Goal: Information Seeking & Learning: Learn about a topic

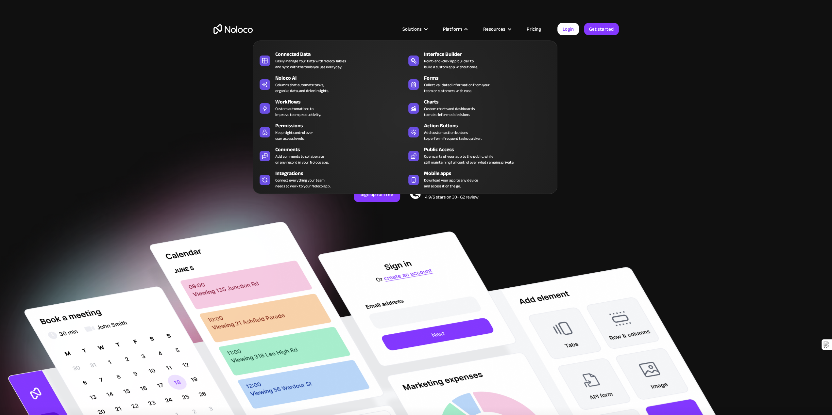
click at [458, 26] on div "Platform" at bounding box center [452, 29] width 19 height 8
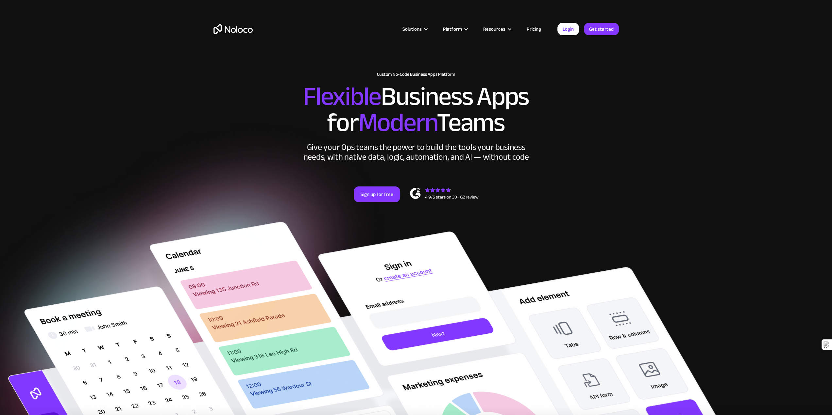
click at [458, 26] on div "Platform" at bounding box center [452, 29] width 19 height 8
click at [538, 29] on link "Pricing" at bounding box center [533, 29] width 31 height 8
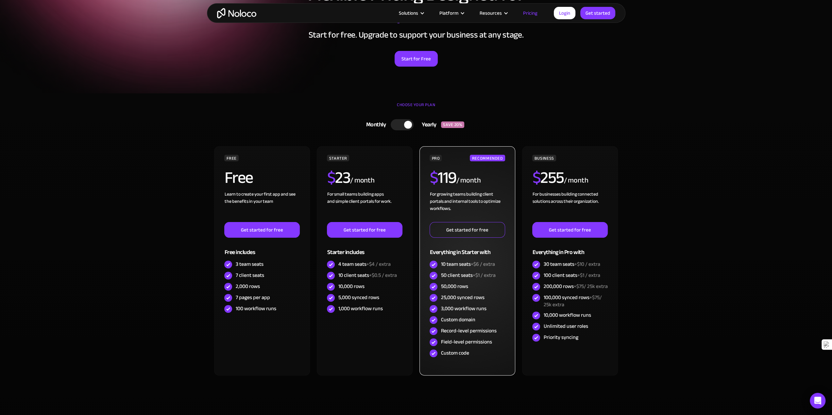
scroll to position [98, 0]
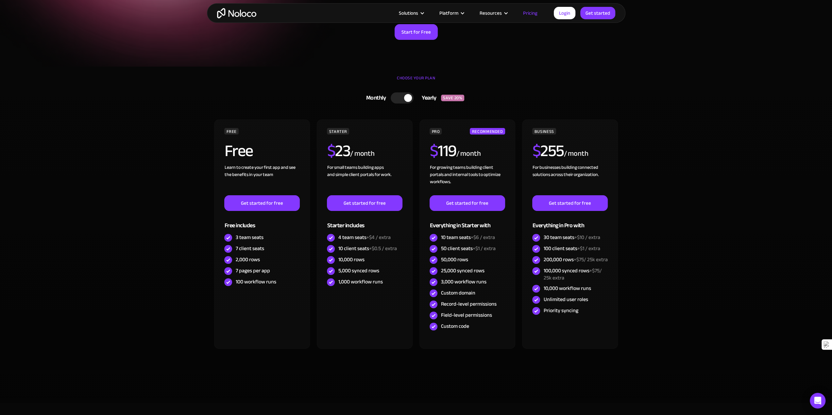
click at [394, 101] on div at bounding box center [402, 97] width 23 height 11
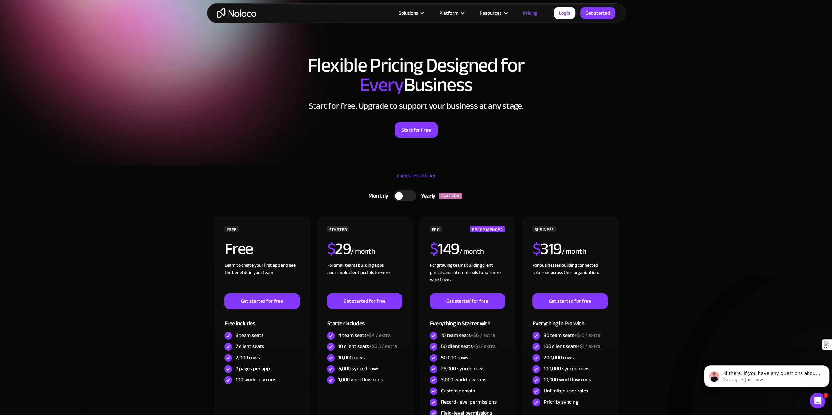
scroll to position [131, 0]
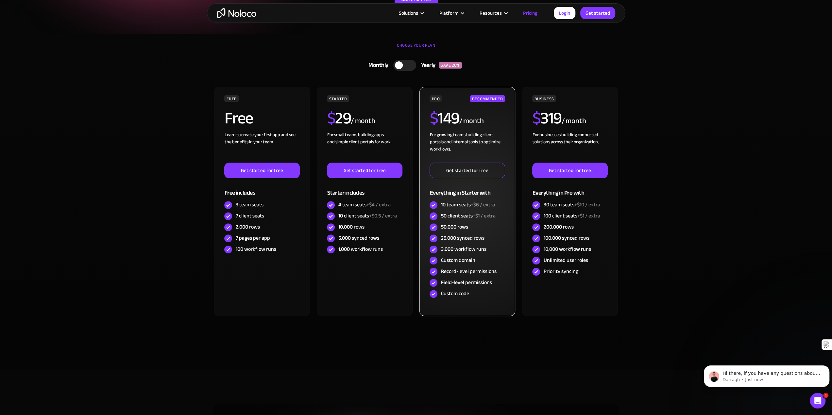
click at [471, 172] on link "Get started for free" at bounding box center [466, 171] width 75 height 16
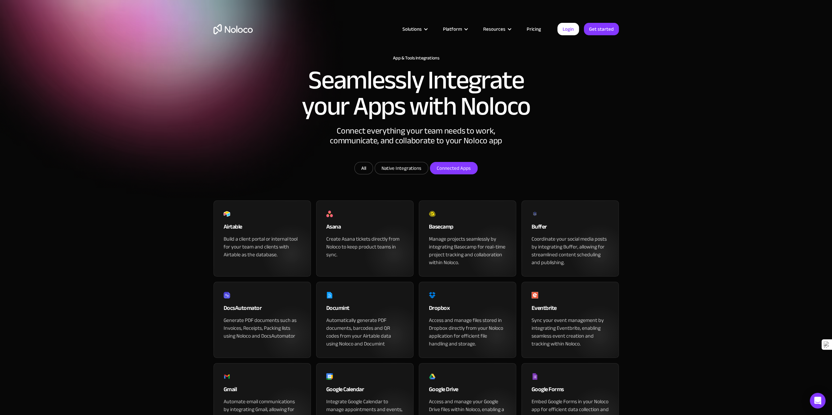
click at [428, 174] on input "Connected Apps" at bounding box center [401, 168] width 53 height 12
checkbox input "true"
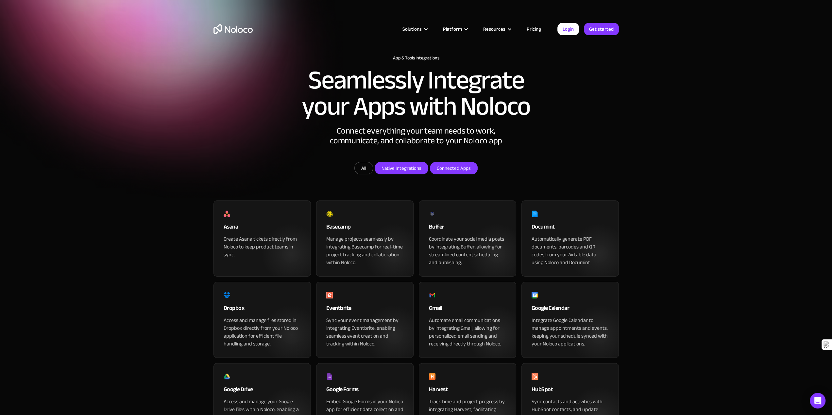
click at [418, 174] on input "Native Integrations" at bounding box center [401, 168] width 53 height 12
checkbox input "true"
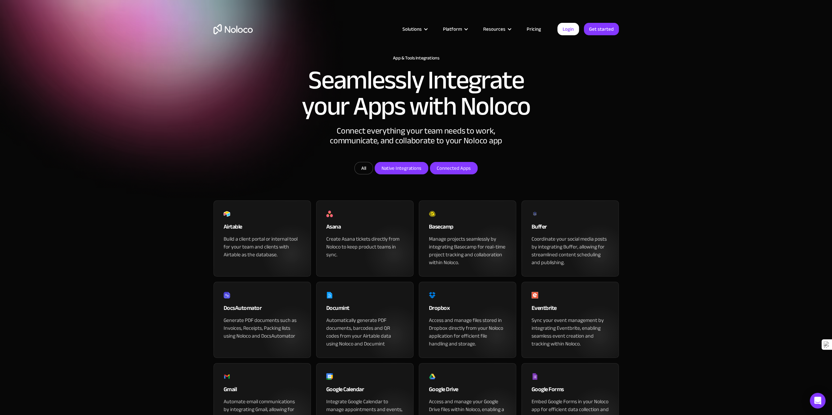
click at [428, 174] on input "Connected Apps" at bounding box center [401, 168] width 53 height 12
checkbox input "false"
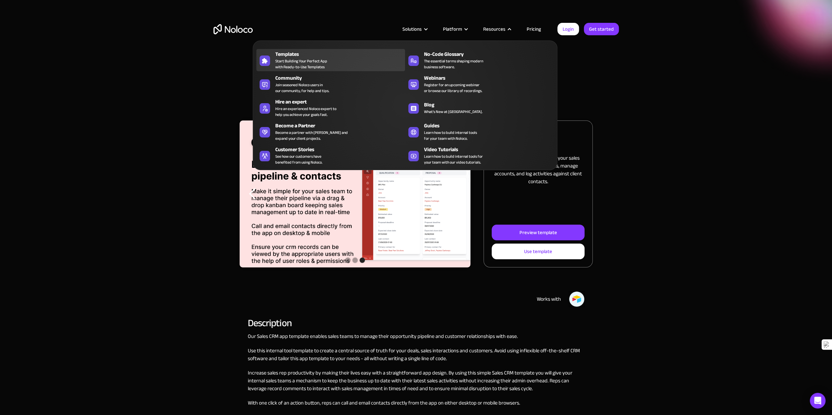
click at [288, 58] on span "Start Building Your Perfect App with Ready-to-Use Templates" at bounding box center [301, 64] width 52 height 12
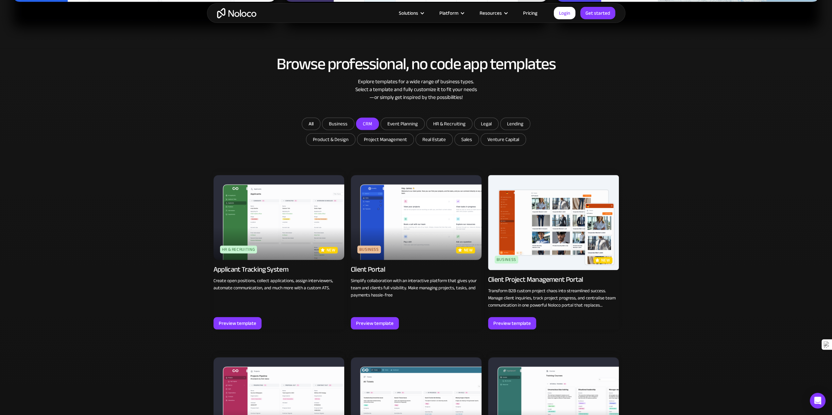
click at [354, 123] on input "CRM" at bounding box center [338, 124] width 32 height 12
checkbox input "true"
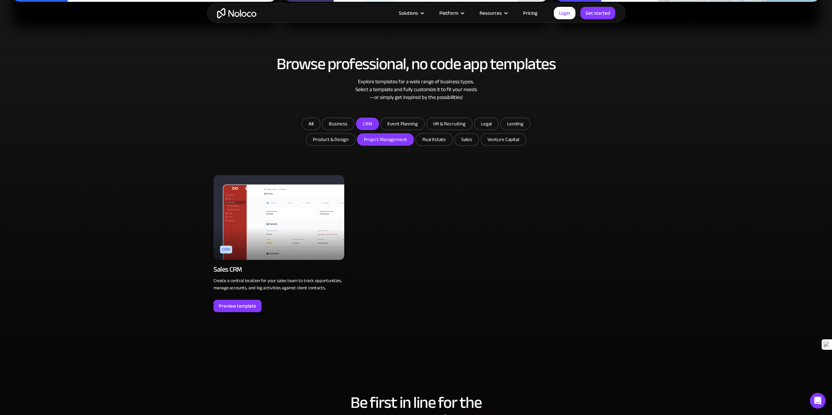
click at [354, 130] on input "Project Management" at bounding box center [338, 124] width 32 height 12
checkbox input "true"
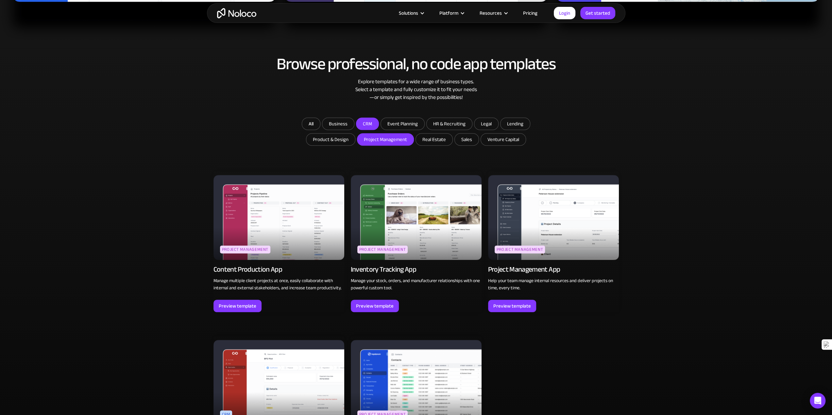
click at [367, 116] on div "Browse professional, no code app templates Explore templates for a wide range o…" at bounding box center [415, 86] width 405 height 62
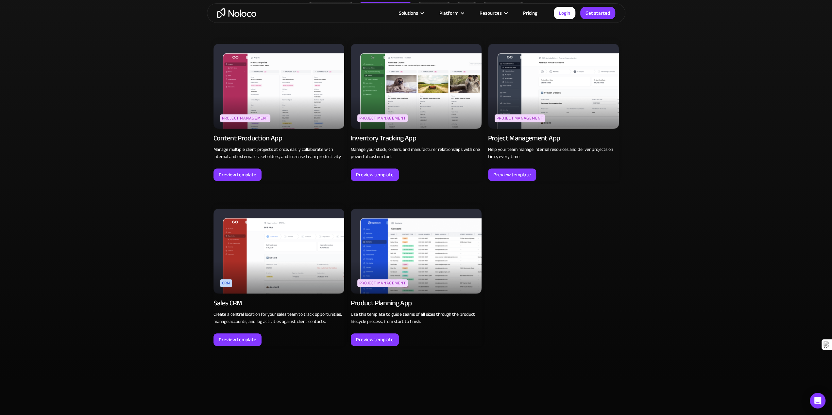
scroll to position [523, 0]
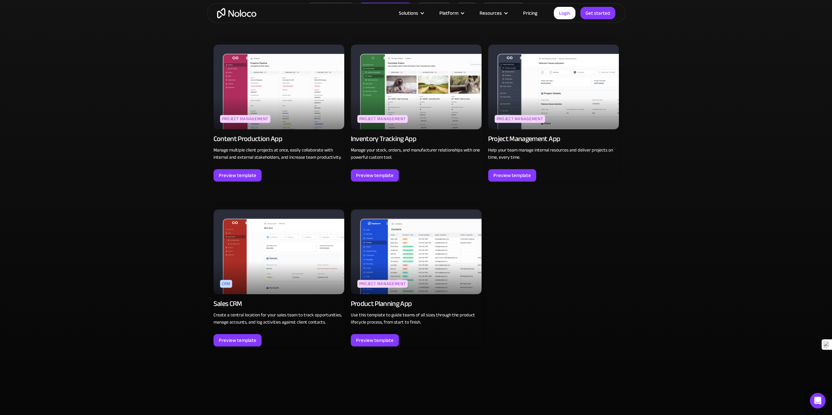
click at [570, 83] on img at bounding box center [553, 86] width 131 height 85
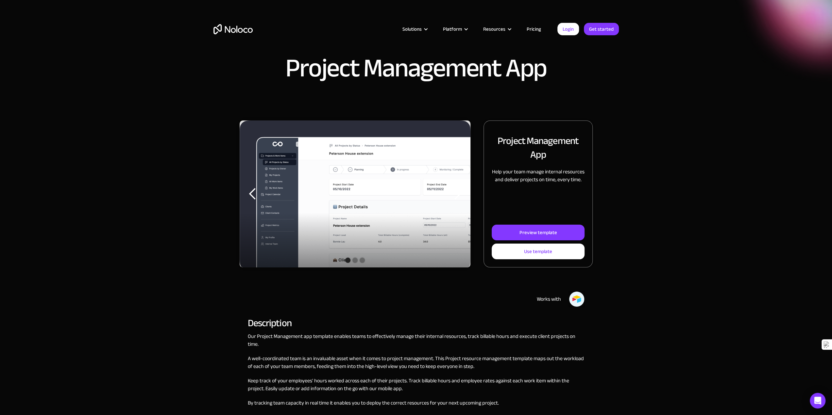
click at [346, 218] on img "1 of 3" at bounding box center [355, 196] width 231 height 150
click at [539, 235] on div "Preview template" at bounding box center [538, 232] width 38 height 8
